Goal: Transaction & Acquisition: Purchase product/service

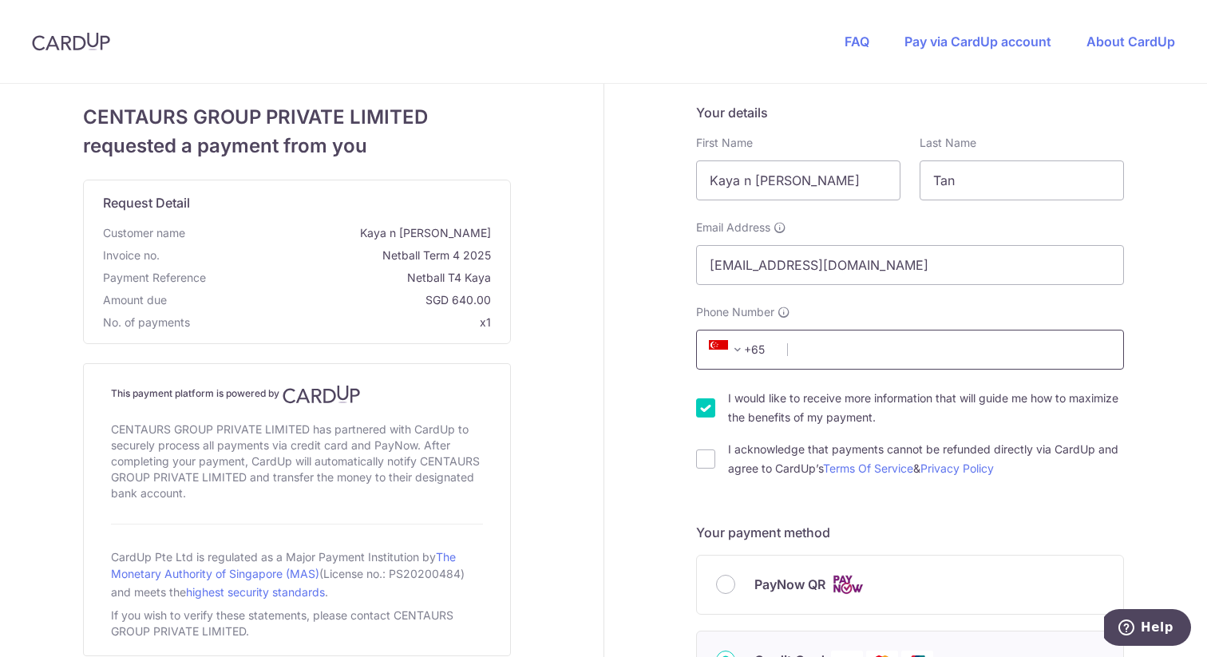
click at [839, 346] on input "Phone Number" at bounding box center [910, 350] width 428 height 40
type input "98927037"
click at [698, 406] on input "I would like to receive more information that will guide me how to maximize the…" at bounding box center [705, 407] width 19 height 19
checkbox input "false"
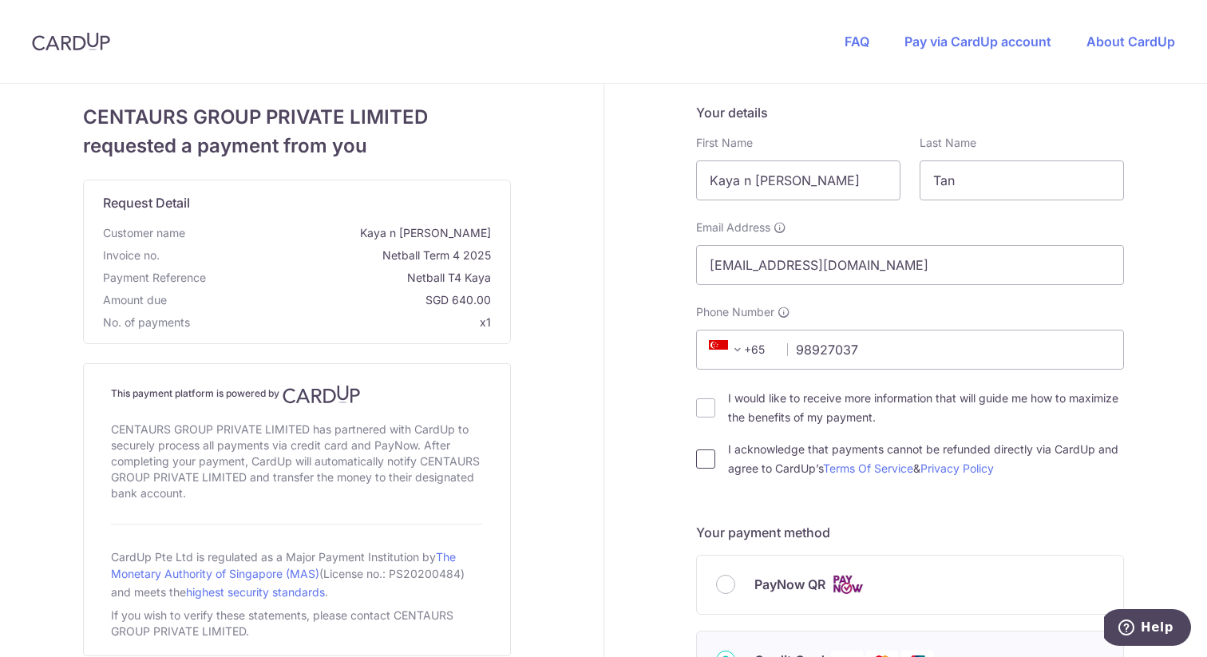
click at [706, 462] on input "I acknowledge that payments cannot be refunded directly via CardUp and agree to…" at bounding box center [705, 459] width 19 height 19
checkbox input "true"
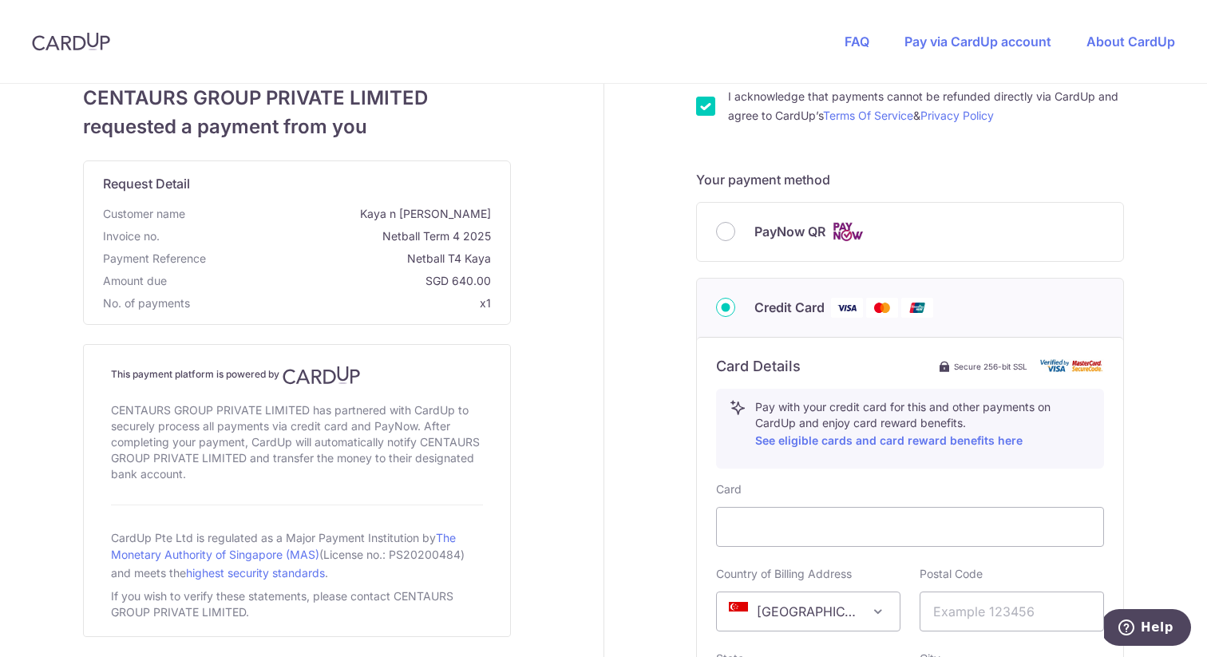
scroll to position [355, 0]
click at [730, 227] on input "PayNow QR" at bounding box center [725, 229] width 19 height 19
radio input "true"
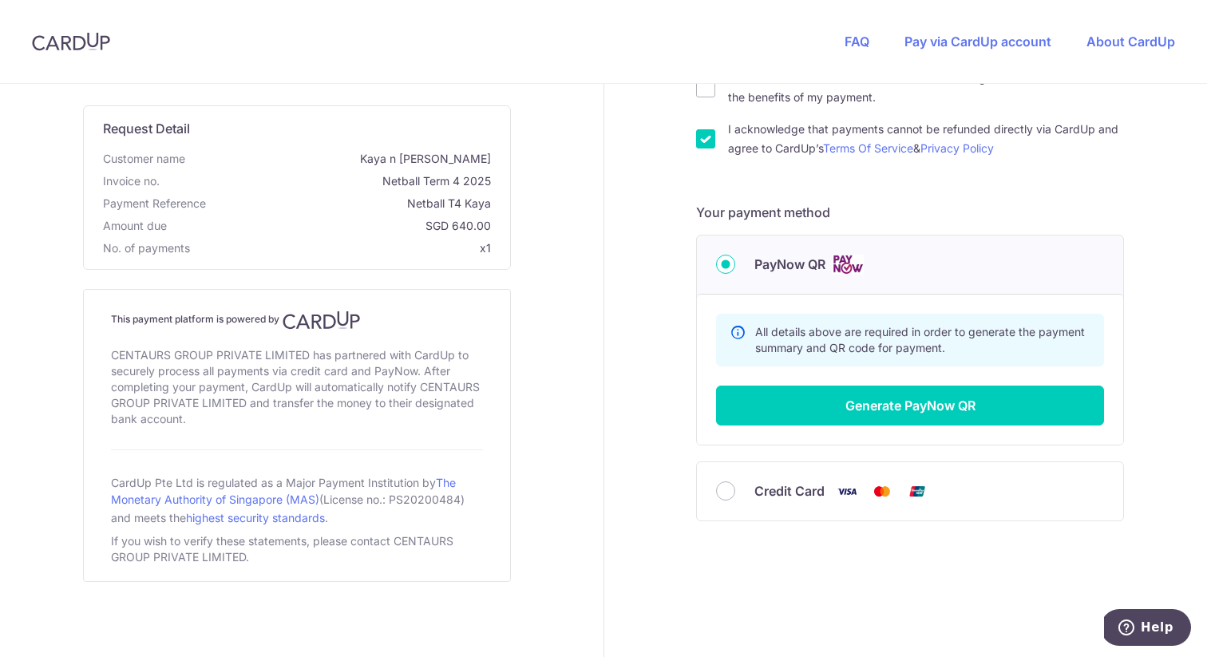
scroll to position [319, 0]
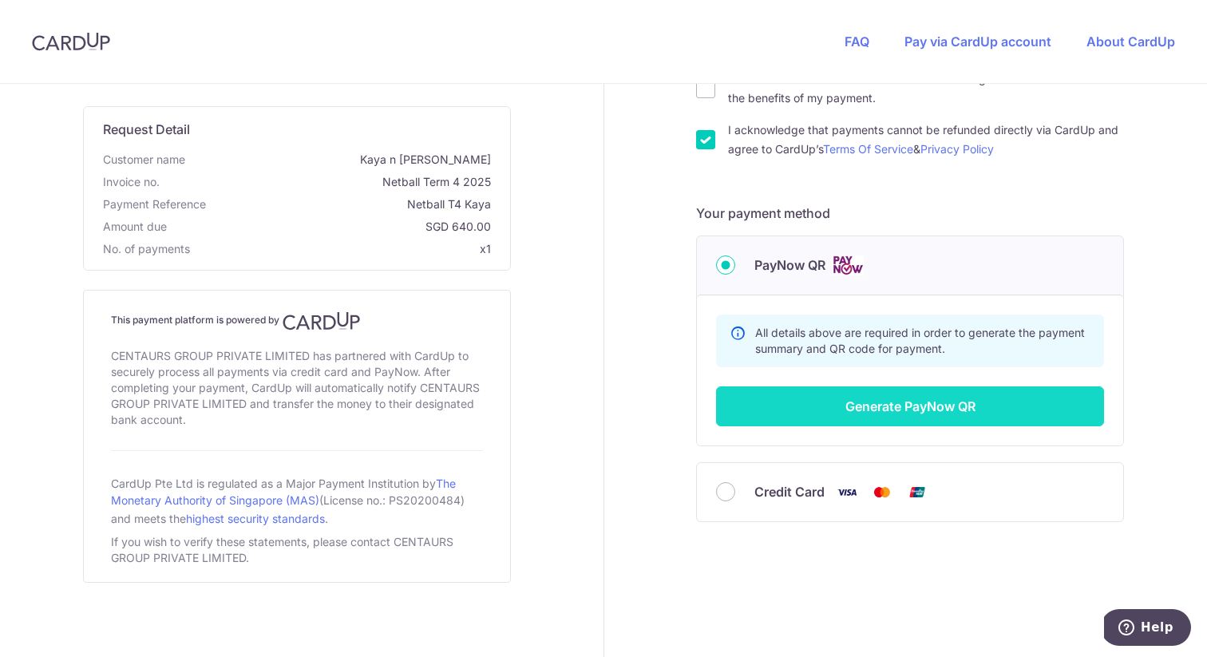
click at [901, 410] on button "Generate PayNow QR" at bounding box center [910, 406] width 388 height 40
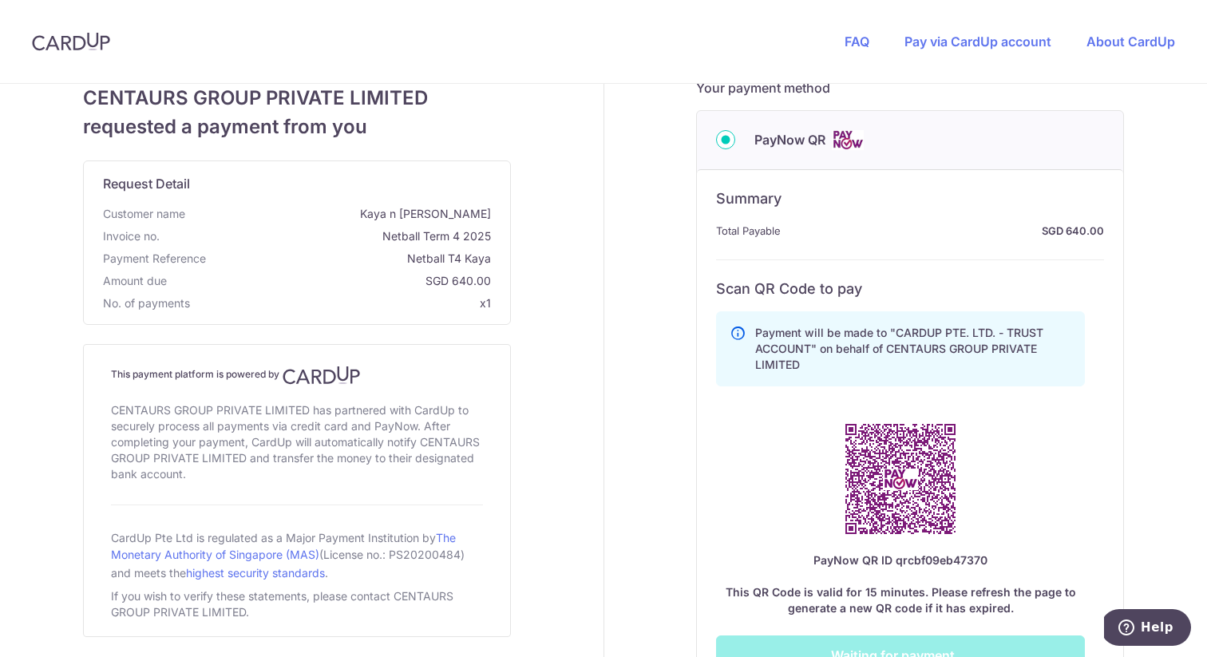
scroll to position [446, 0]
